Goal: Task Accomplishment & Management: Manage account settings

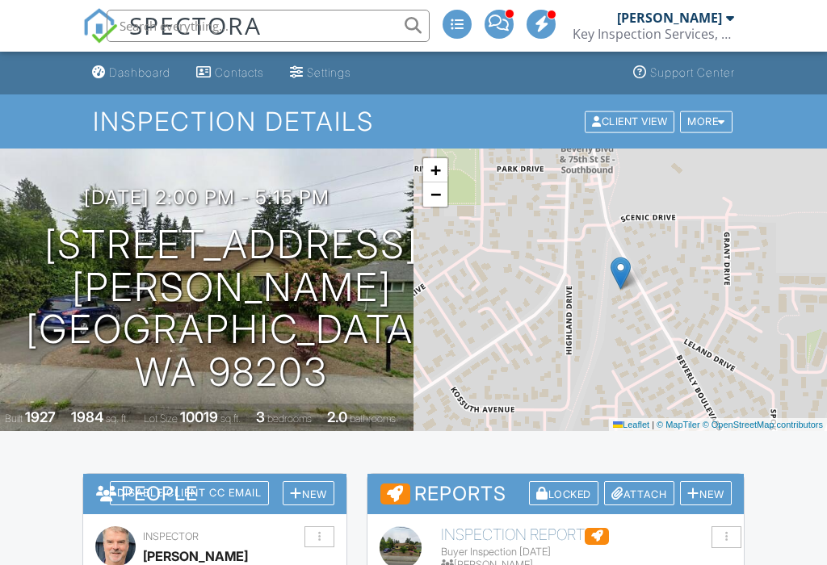
click at [299, 23] on input "text" at bounding box center [268, 26] width 323 height 32
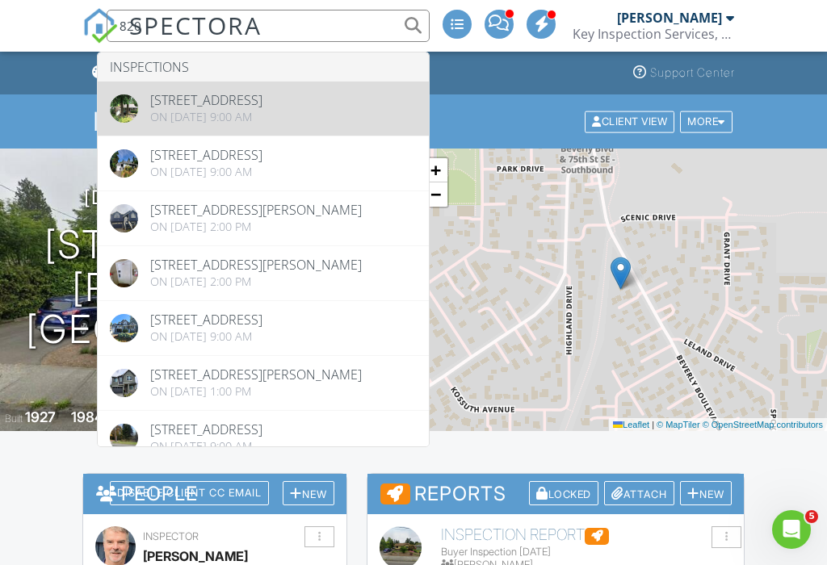
type input "820"
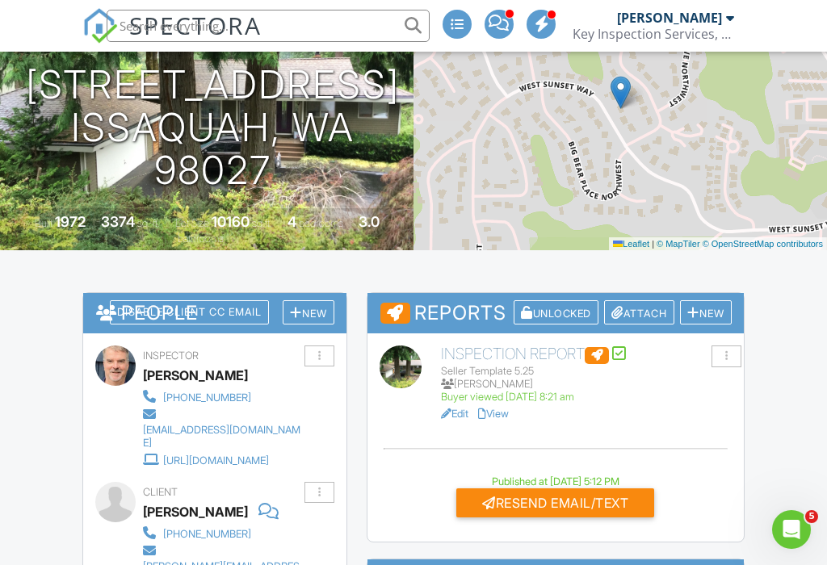
click at [459, 413] on link "Edit" at bounding box center [454, 414] width 27 height 12
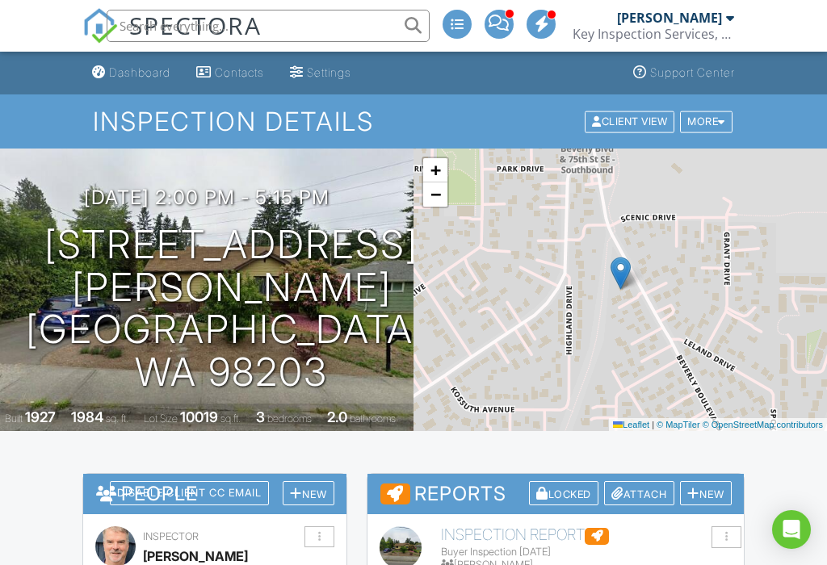
click at [268, 23] on input "text" at bounding box center [268, 26] width 323 height 32
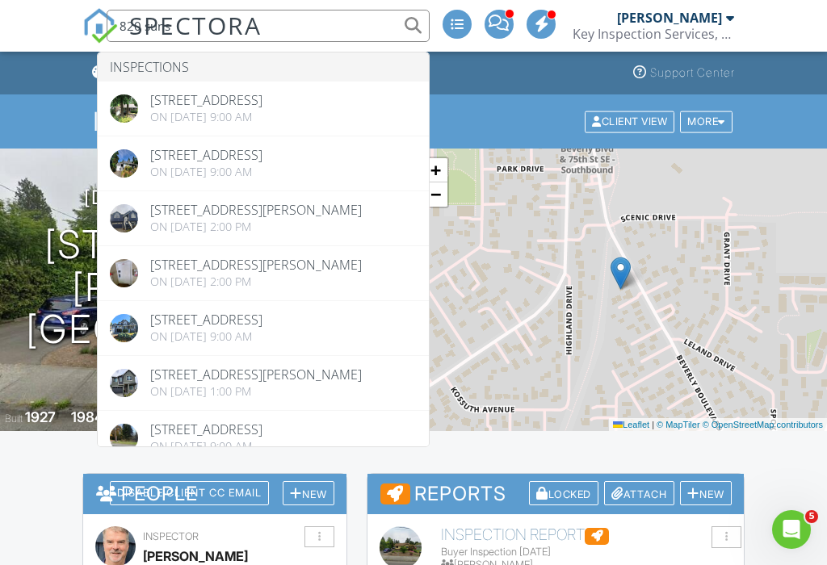
type input "820 sunse"
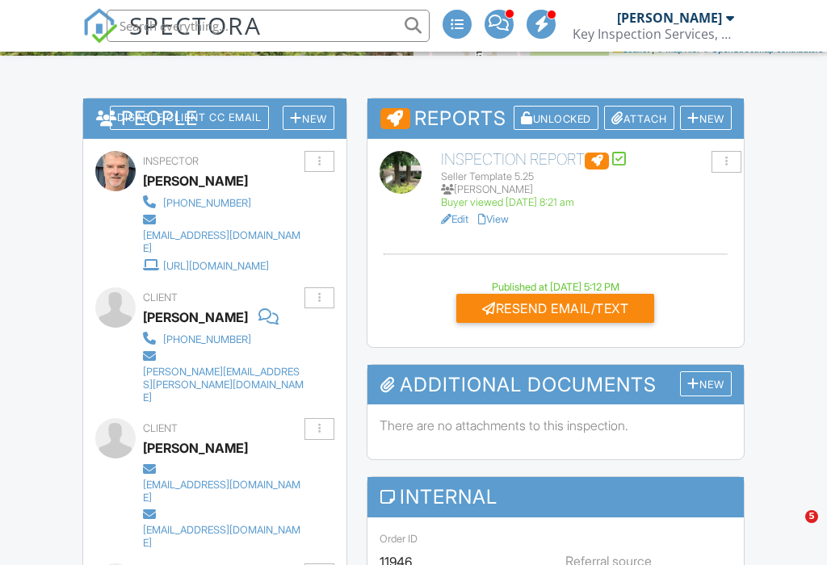
scroll to position [376, 0]
click at [559, 310] on div "Resend Email/Text" at bounding box center [555, 308] width 198 height 29
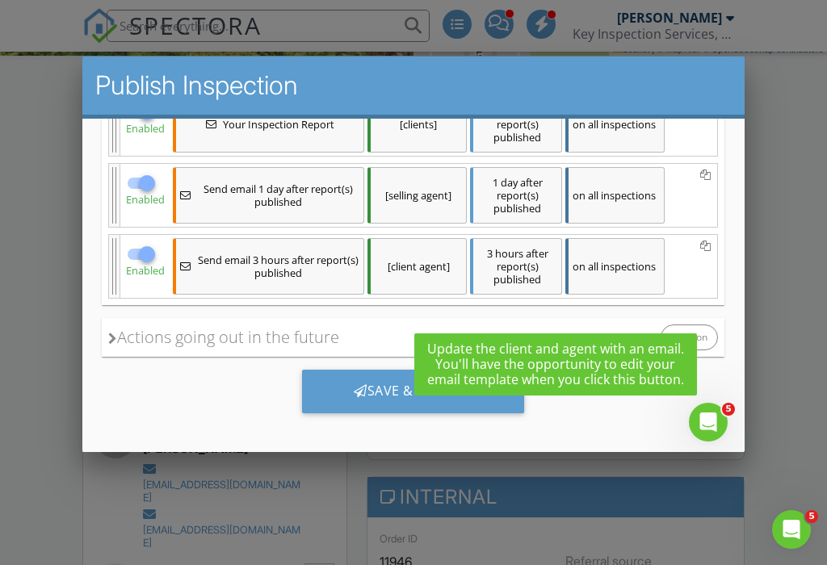
scroll to position [360, 0]
click at [355, 392] on div at bounding box center [361, 390] width 14 height 13
